Goal: Entertainment & Leisure: Consume media (video, audio)

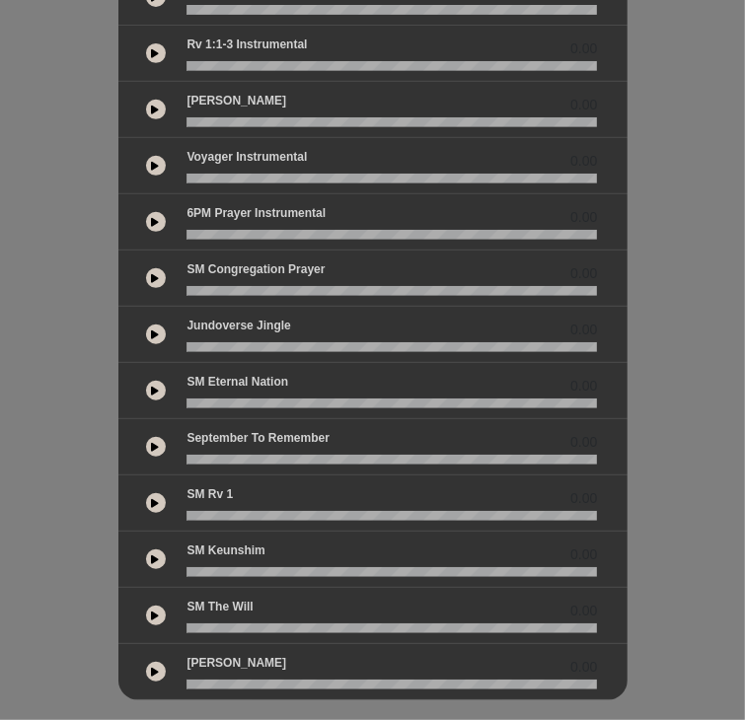
click at [152, 498] on icon at bounding box center [156, 503] width 8 height 10
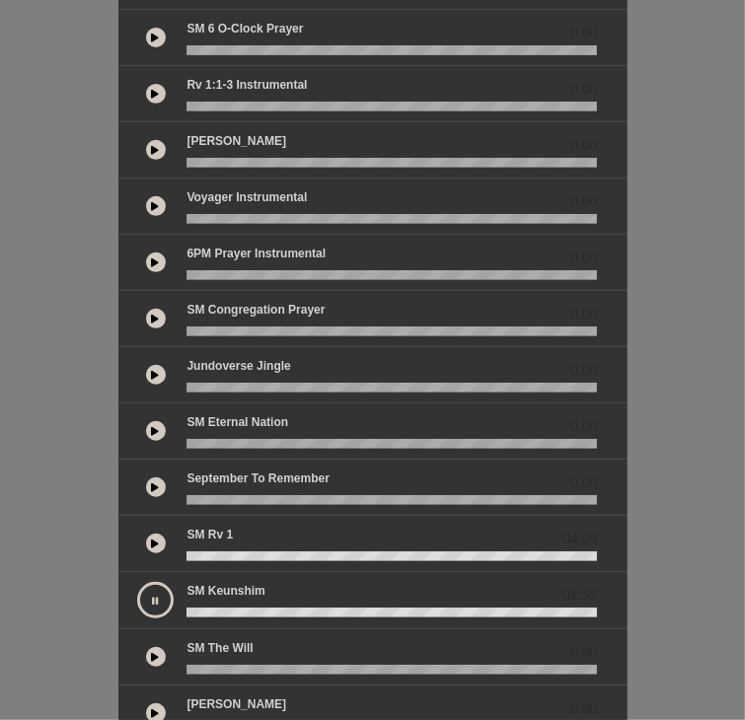
scroll to position [415, 0]
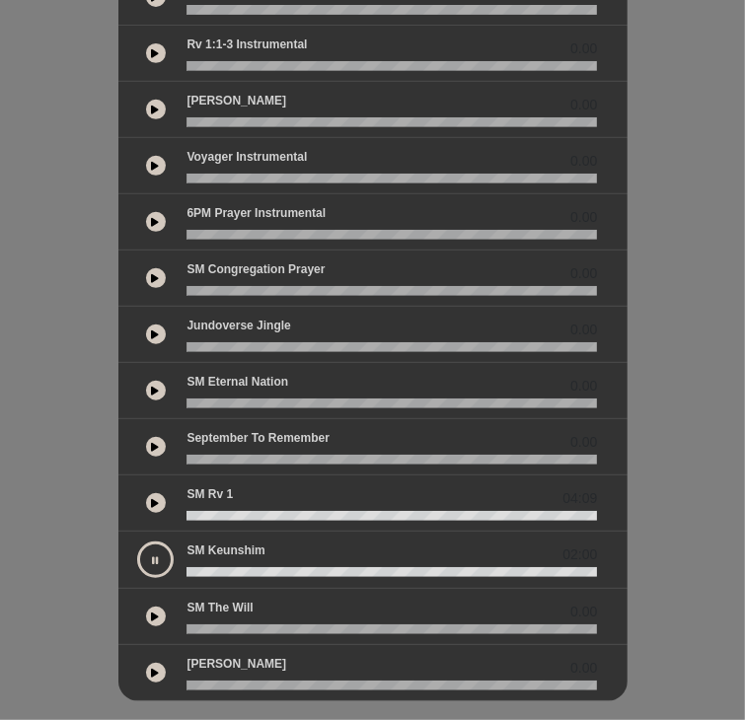
click at [153, 555] on icon at bounding box center [156, 560] width 6 height 10
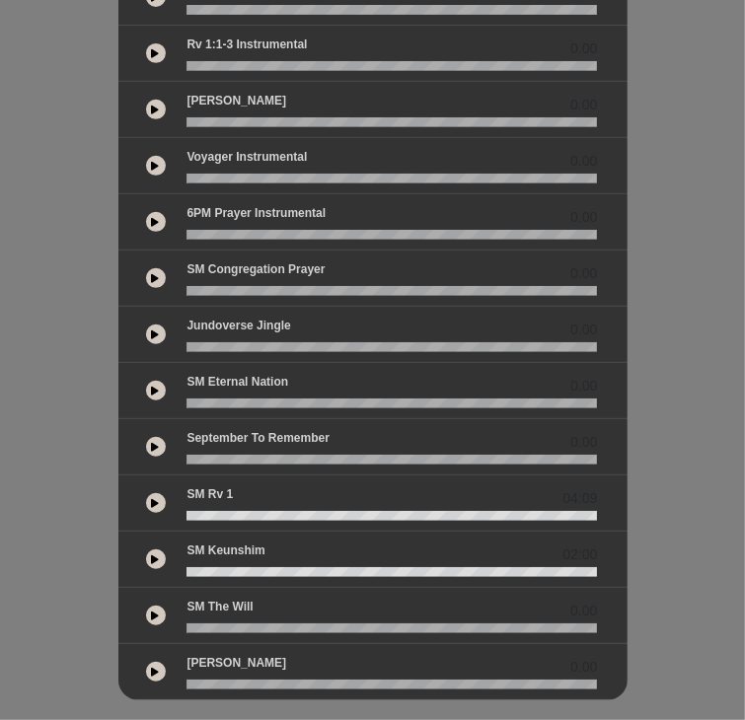
click at [146, 606] on button at bounding box center [156, 616] width 20 height 20
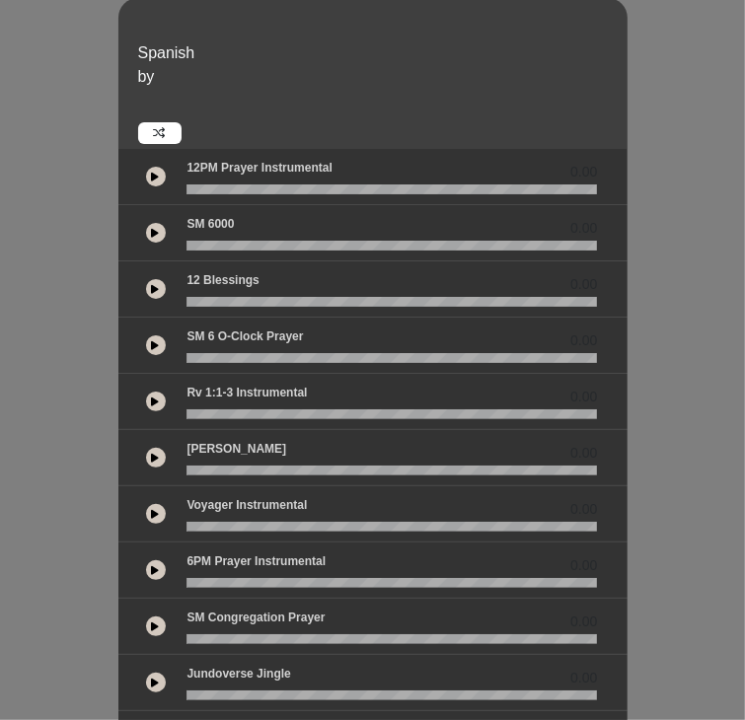
scroll to position [4, 0]
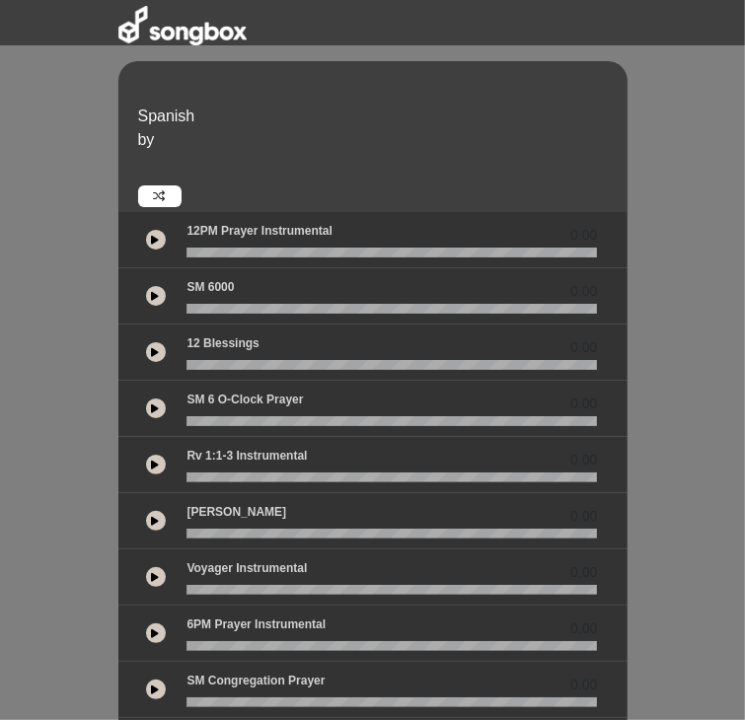
click at [152, 235] on icon at bounding box center [156, 240] width 8 height 10
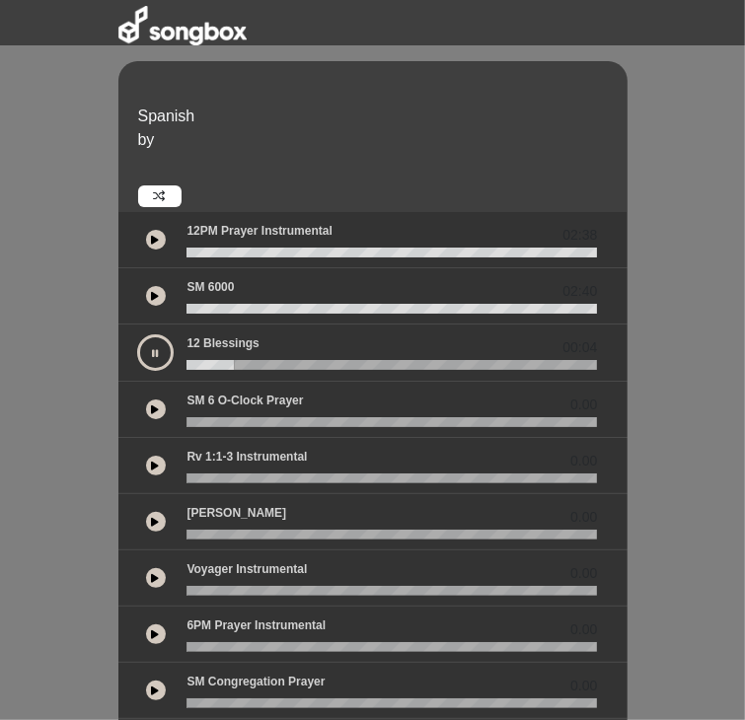
click at [146, 399] on button at bounding box center [156, 409] width 20 height 20
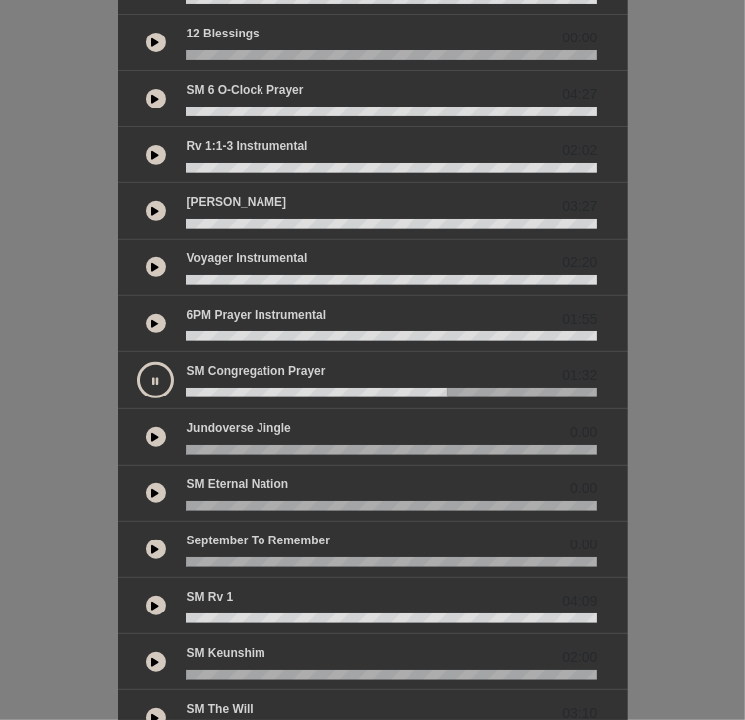
scroll to position [320, 0]
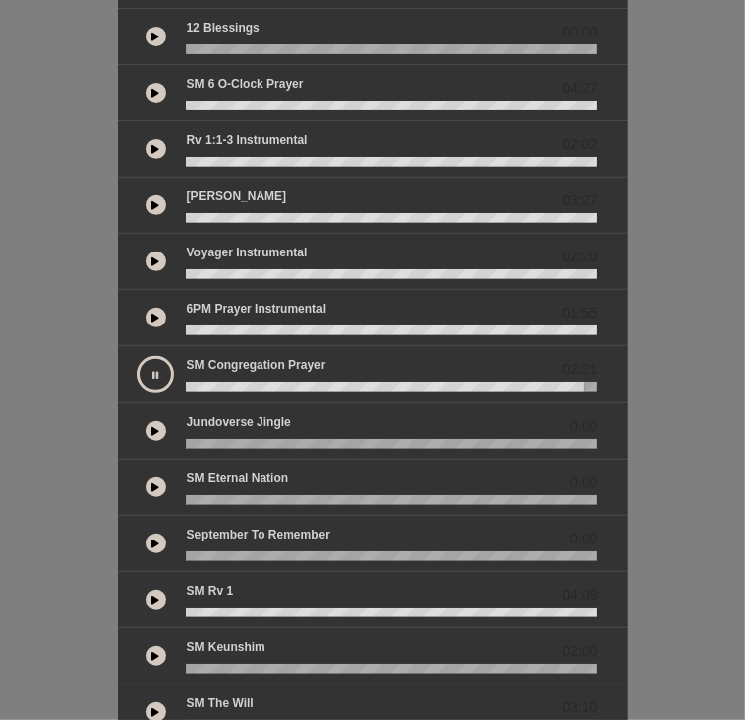
click at [153, 370] on icon at bounding box center [156, 375] width 6 height 10
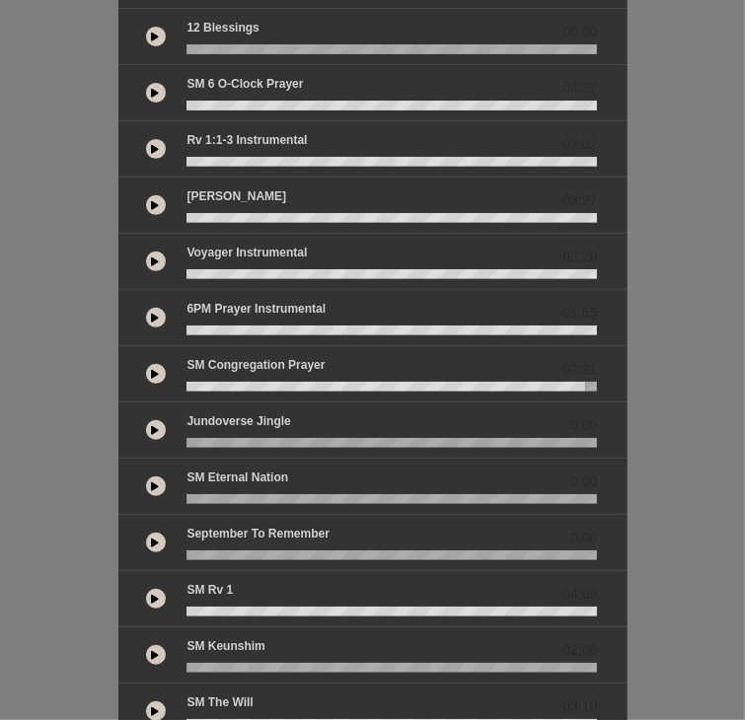
click at [146, 364] on button at bounding box center [156, 374] width 20 height 20
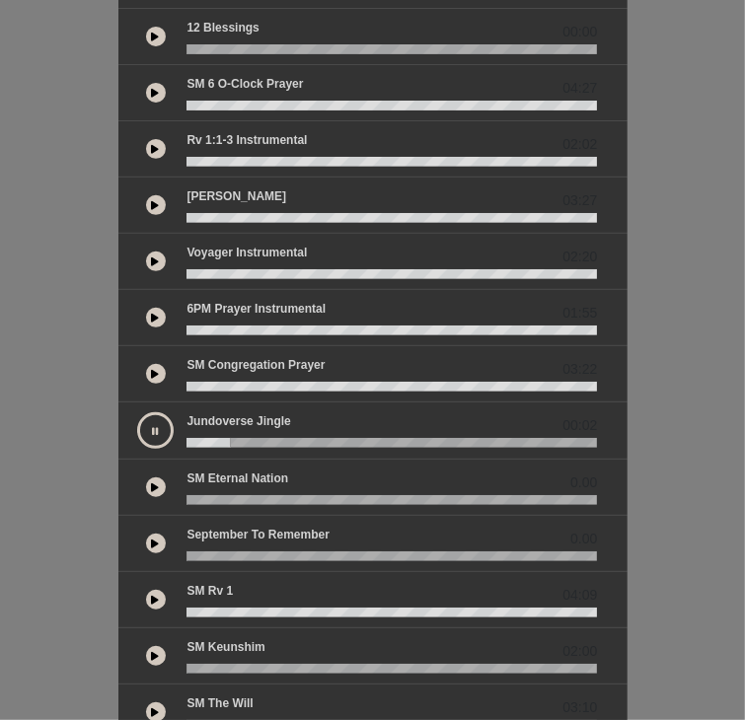
click at [146, 477] on button at bounding box center [156, 487] width 20 height 20
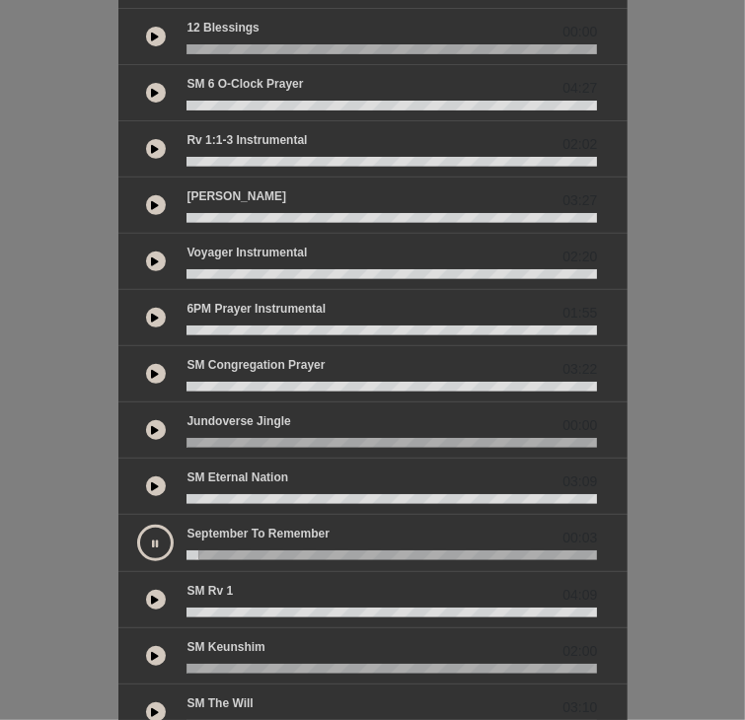
click at [146, 646] on button at bounding box center [156, 656] width 20 height 20
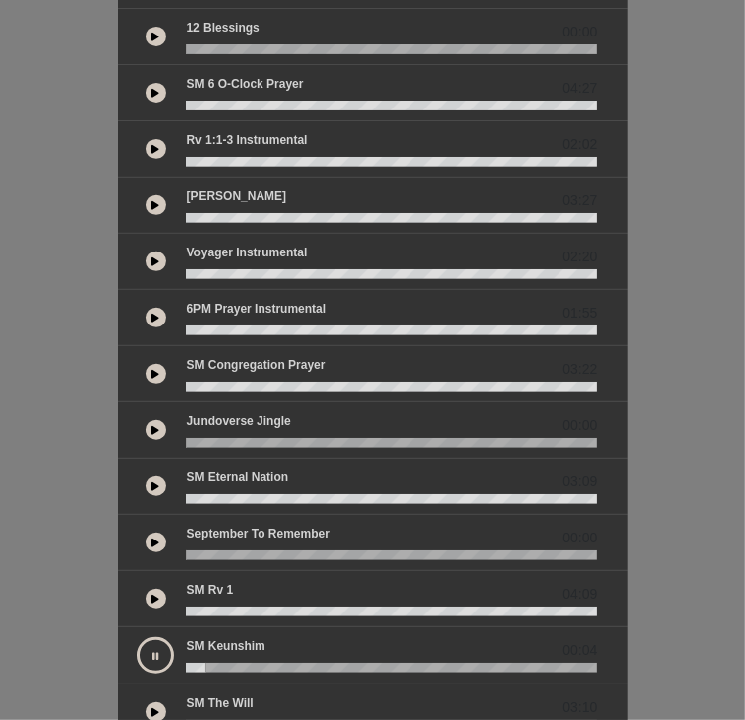
click at [137, 637] on button at bounding box center [155, 655] width 36 height 36
